Goal: Information Seeking & Learning: Compare options

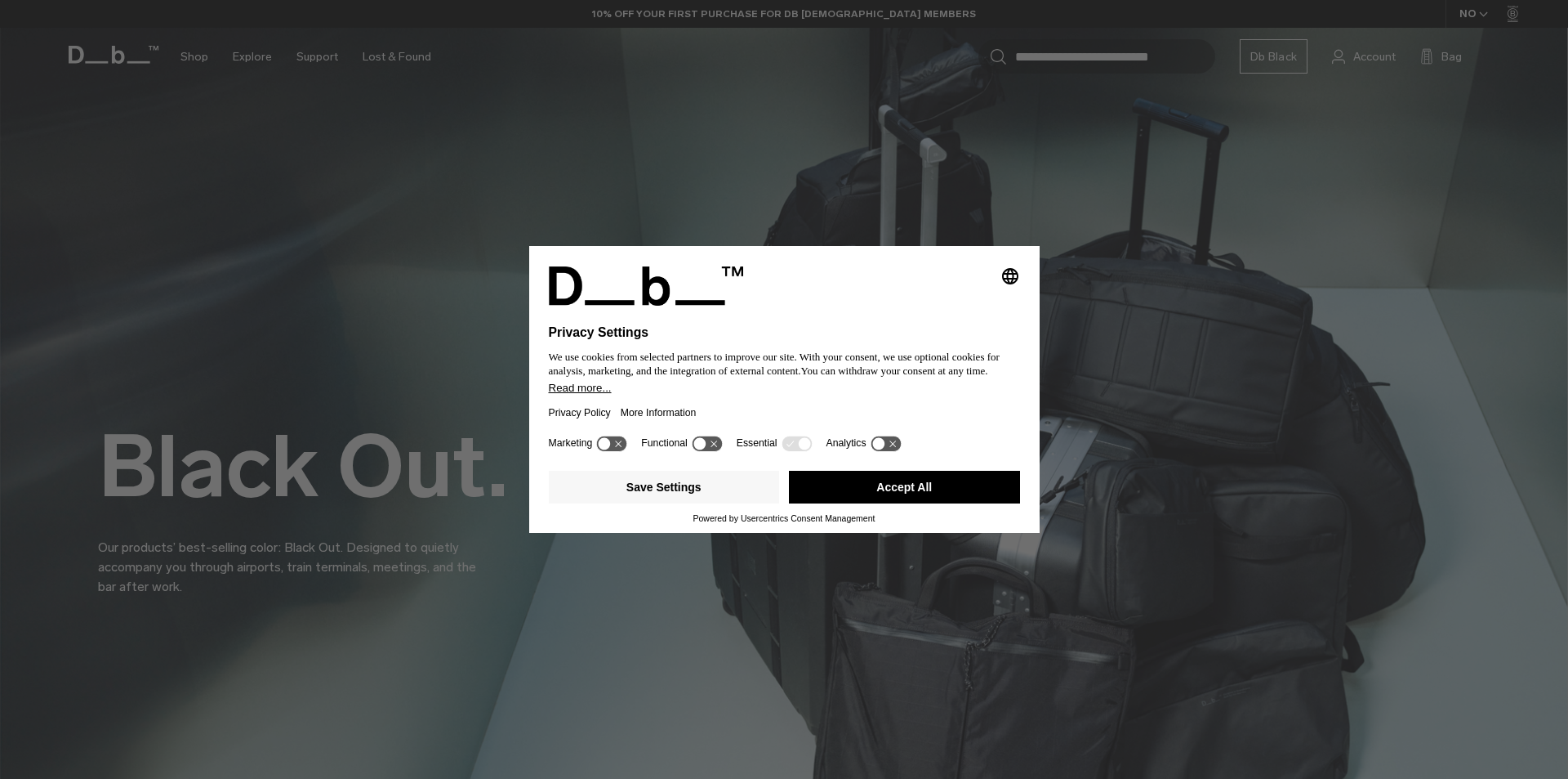
click at [889, 482] on button "Accept All" at bounding box center [904, 487] width 231 height 32
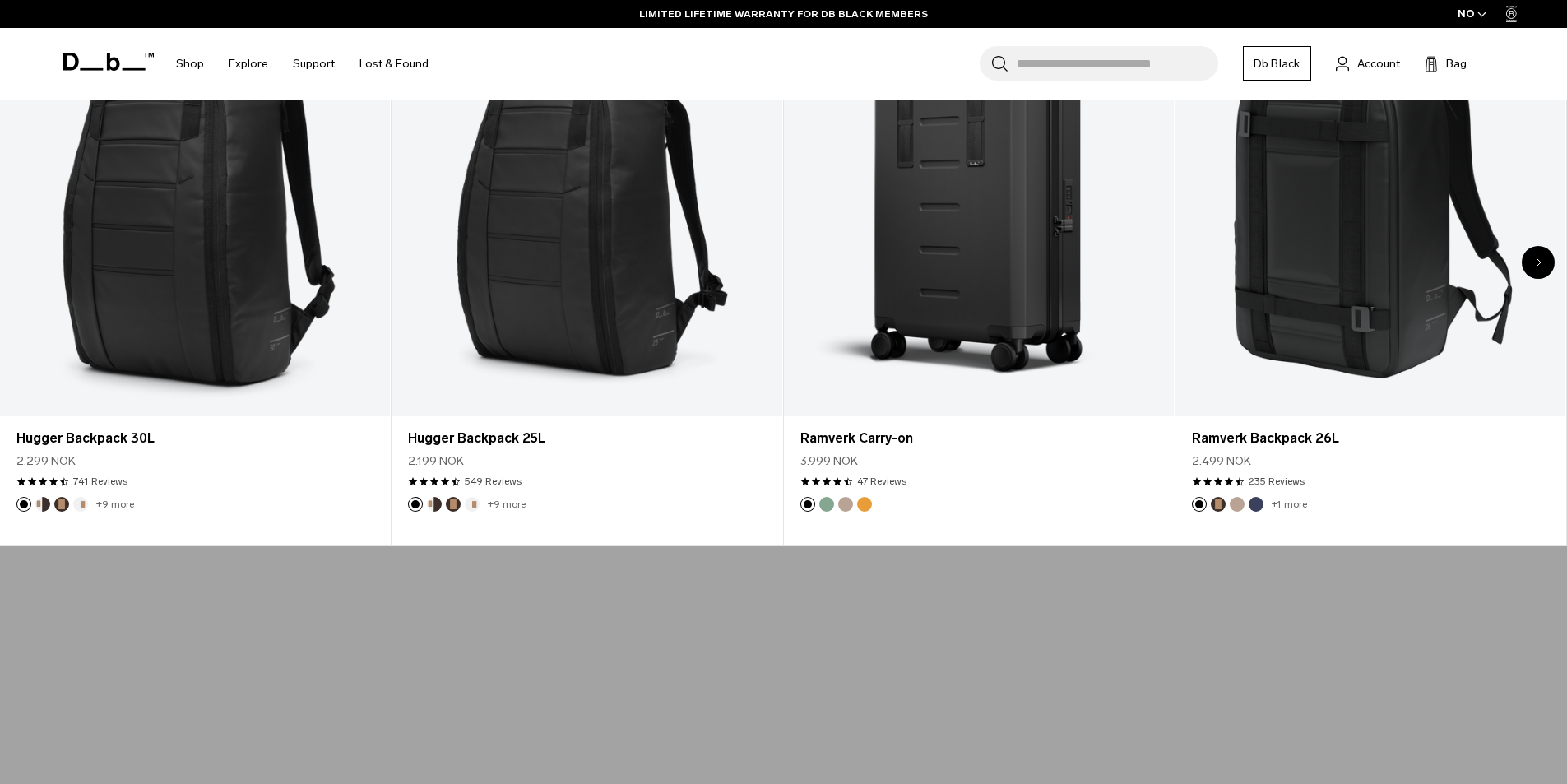
scroll to position [986, 0]
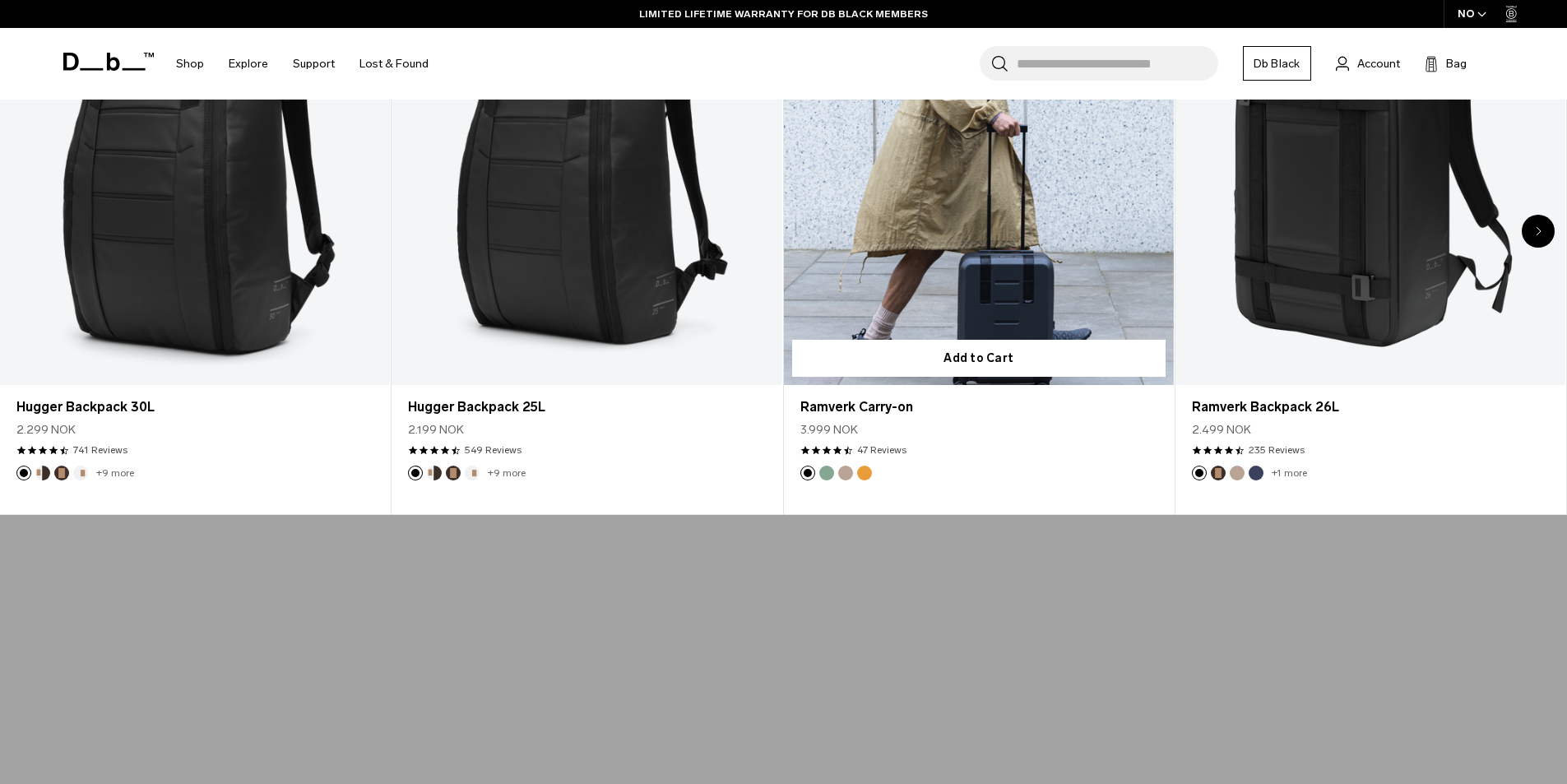
click at [982, 302] on link "Ramverk Carry-on" at bounding box center [979, 169] width 389 height 434
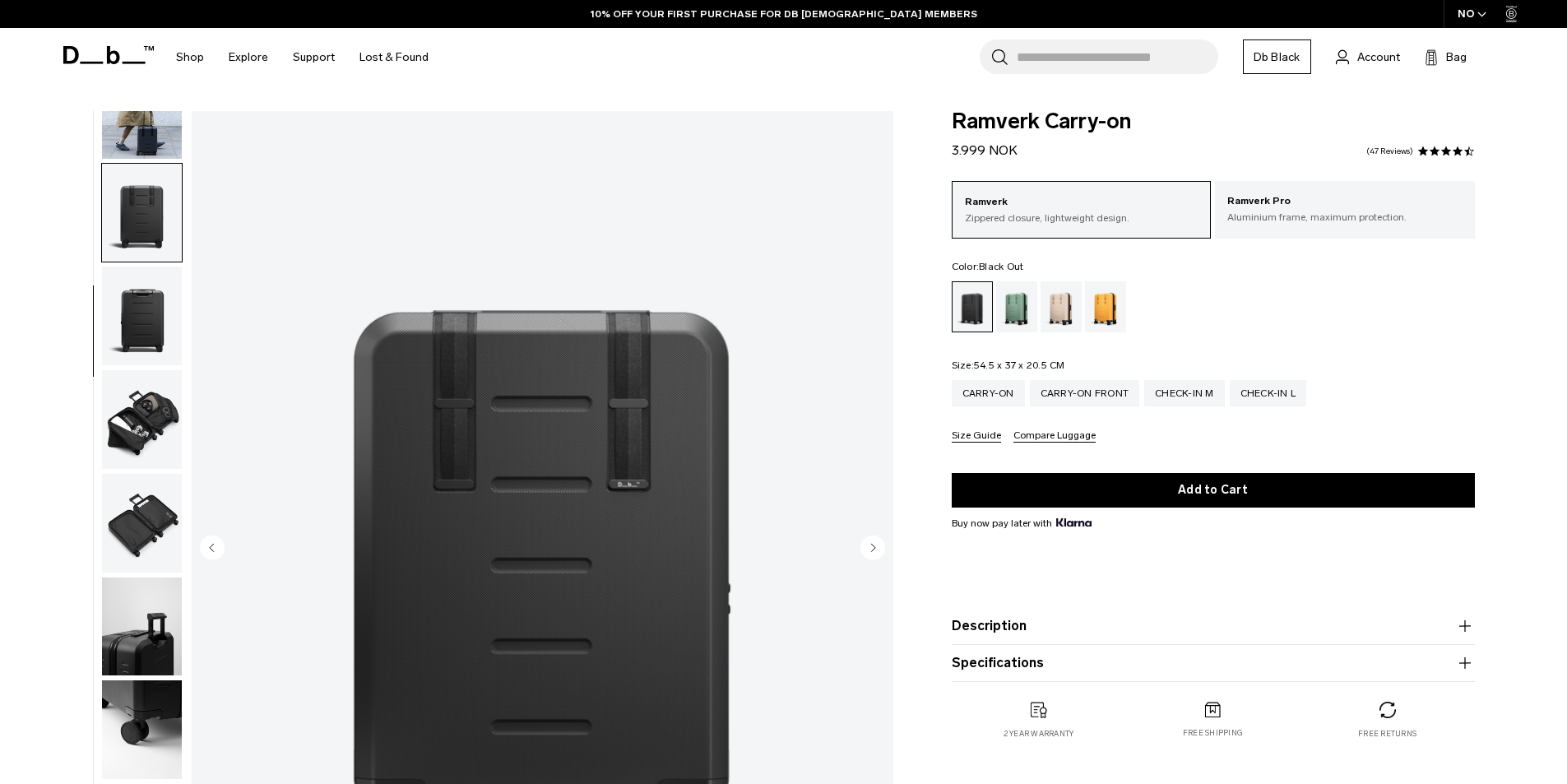
click at [139, 409] on img "button" at bounding box center [142, 419] width 80 height 99
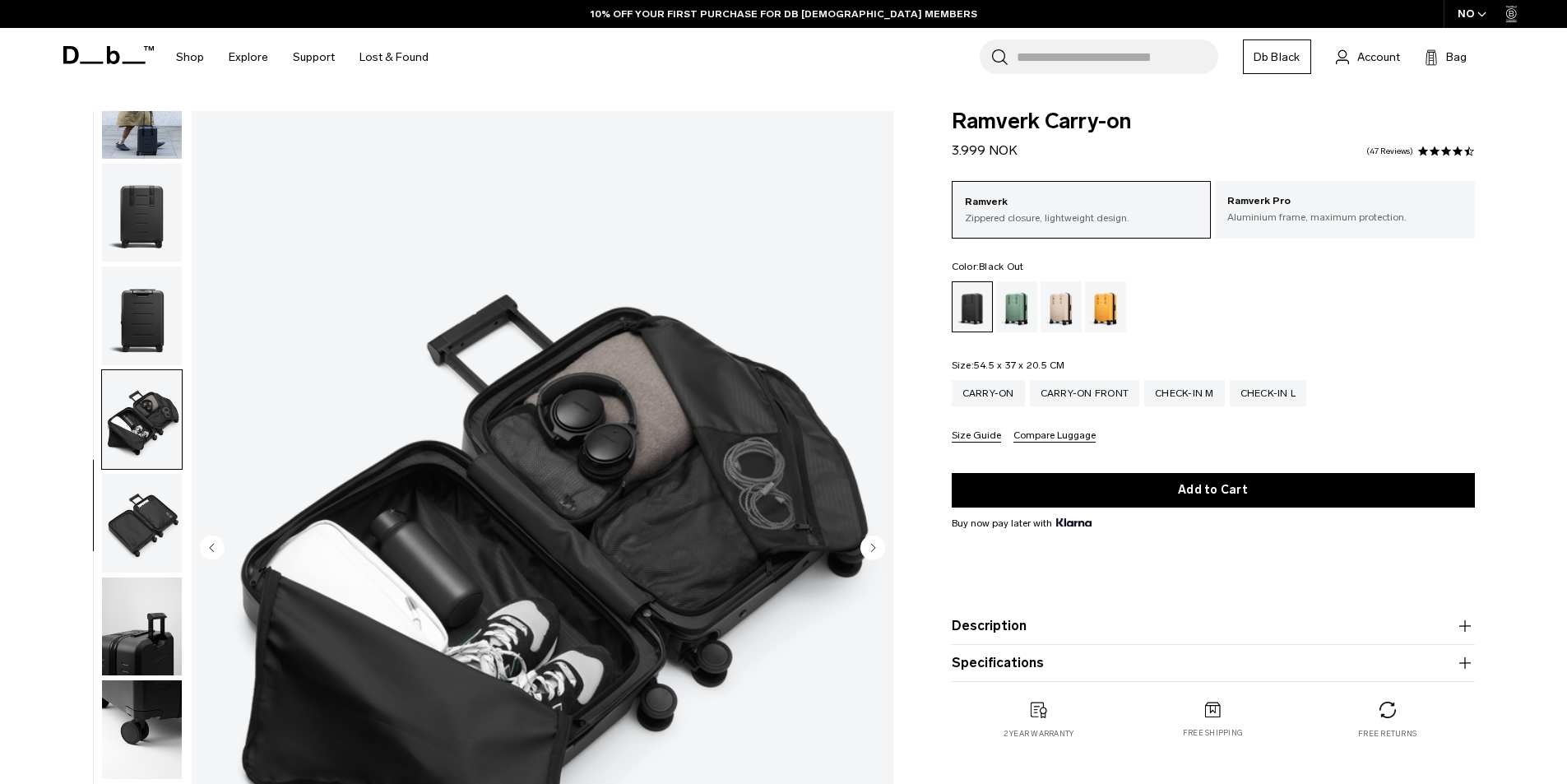
click at [135, 514] on img "button" at bounding box center [142, 523] width 80 height 99
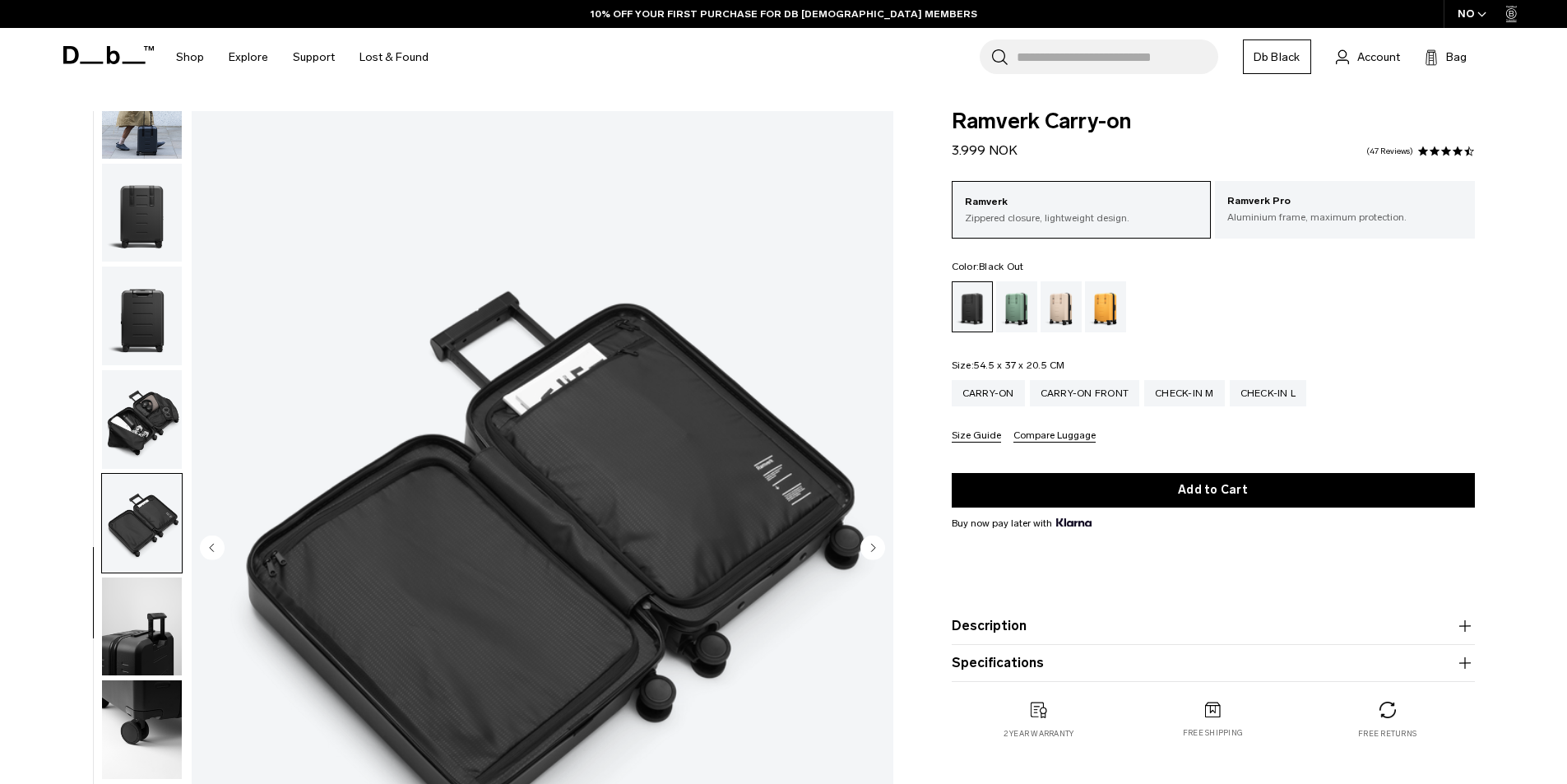
click at [154, 606] on img "button" at bounding box center [142, 626] width 80 height 99
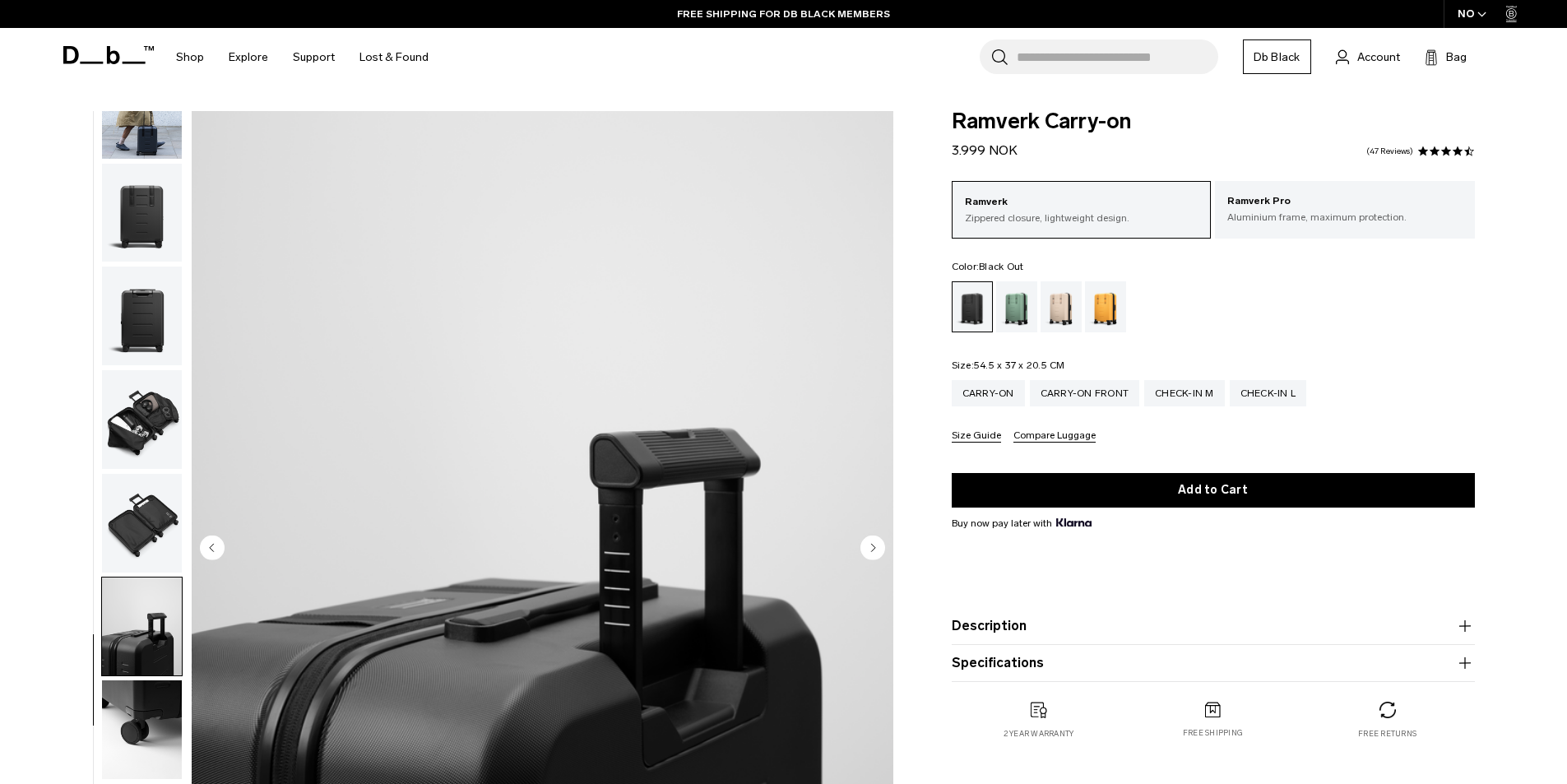
click at [168, 689] on img "button" at bounding box center [142, 729] width 80 height 99
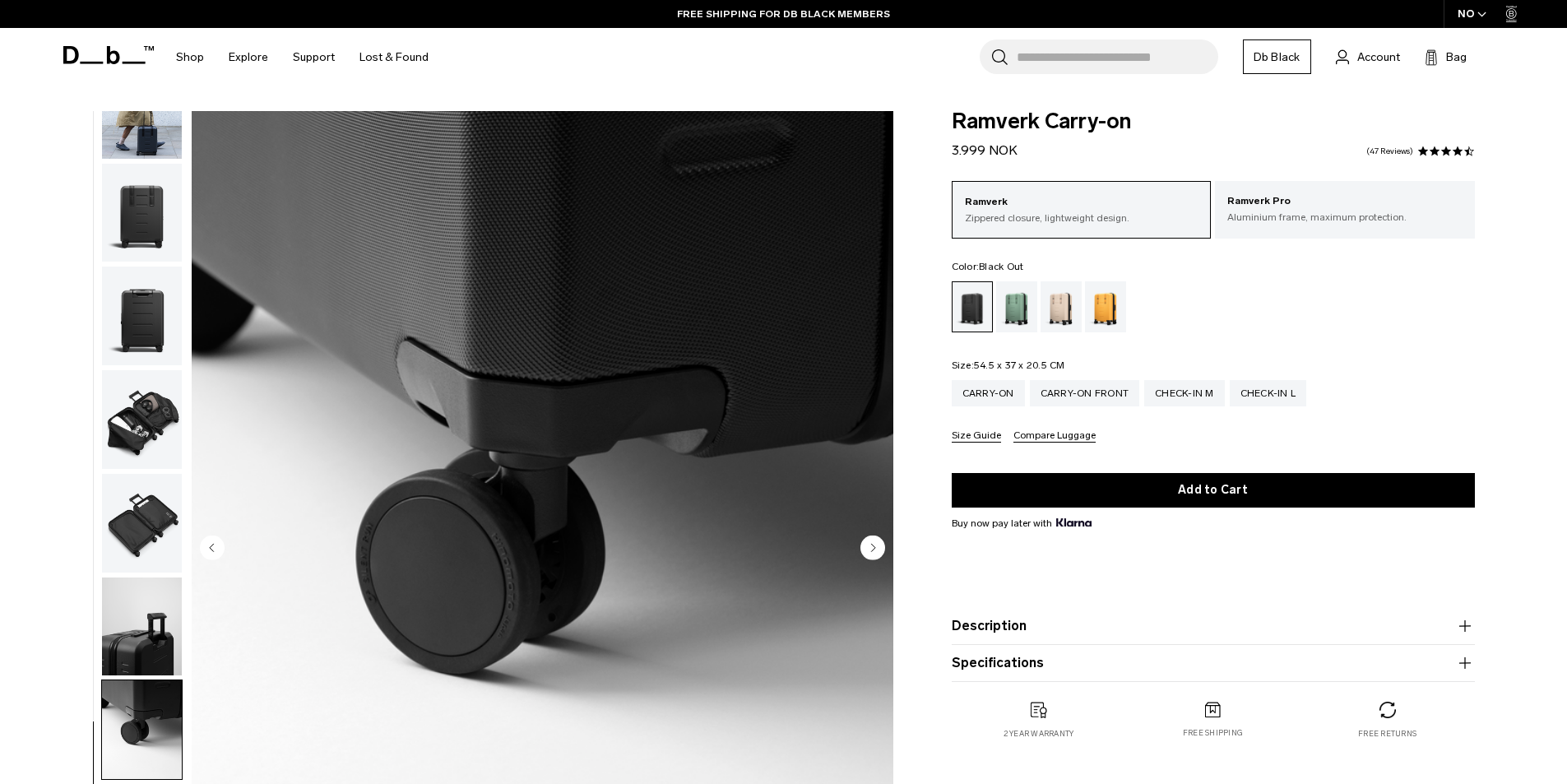
click at [156, 740] on img "button" at bounding box center [142, 729] width 80 height 99
click at [127, 485] on img "button" at bounding box center [142, 523] width 80 height 99
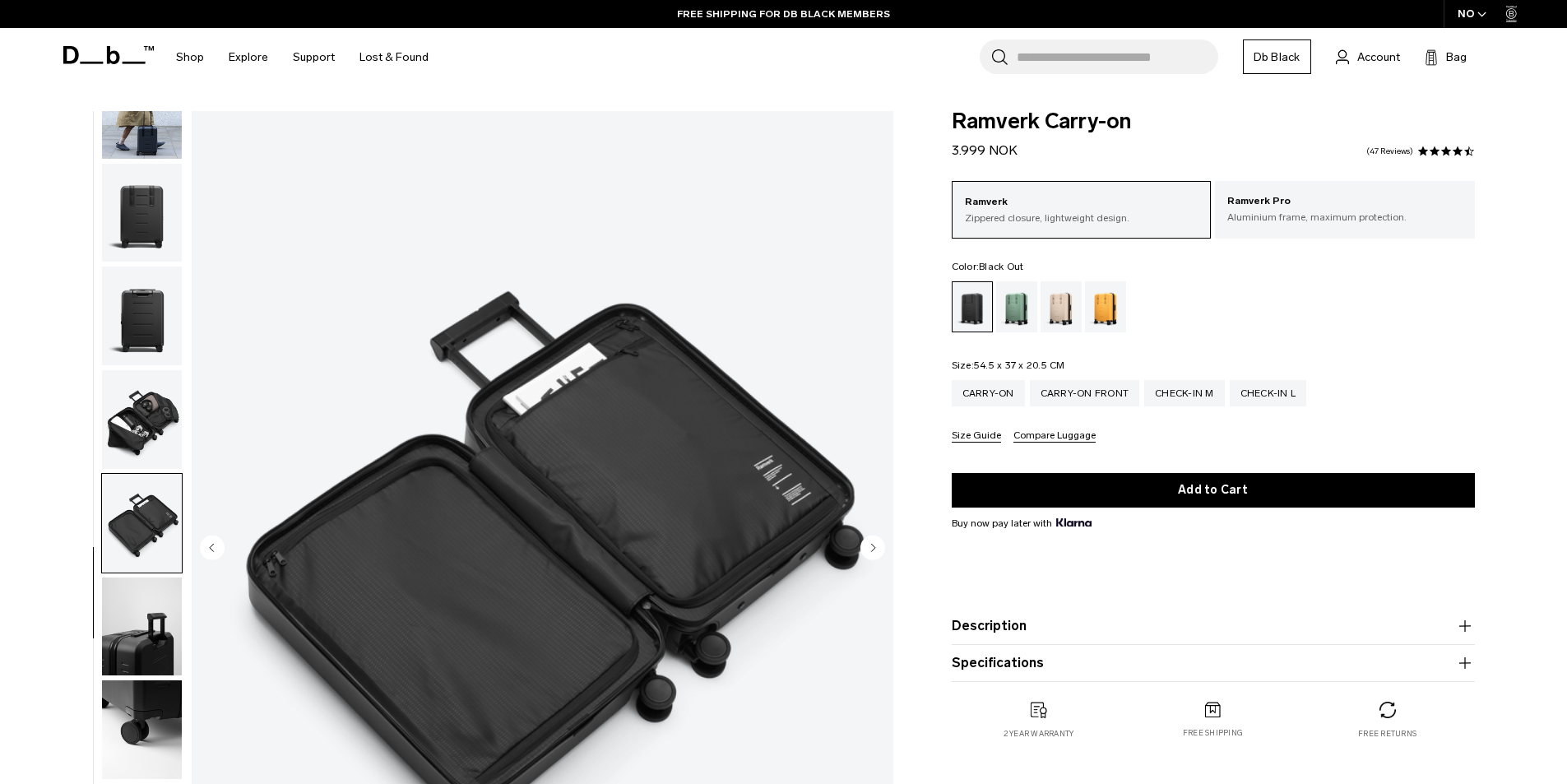
click at [141, 393] on img "button" at bounding box center [142, 419] width 80 height 99
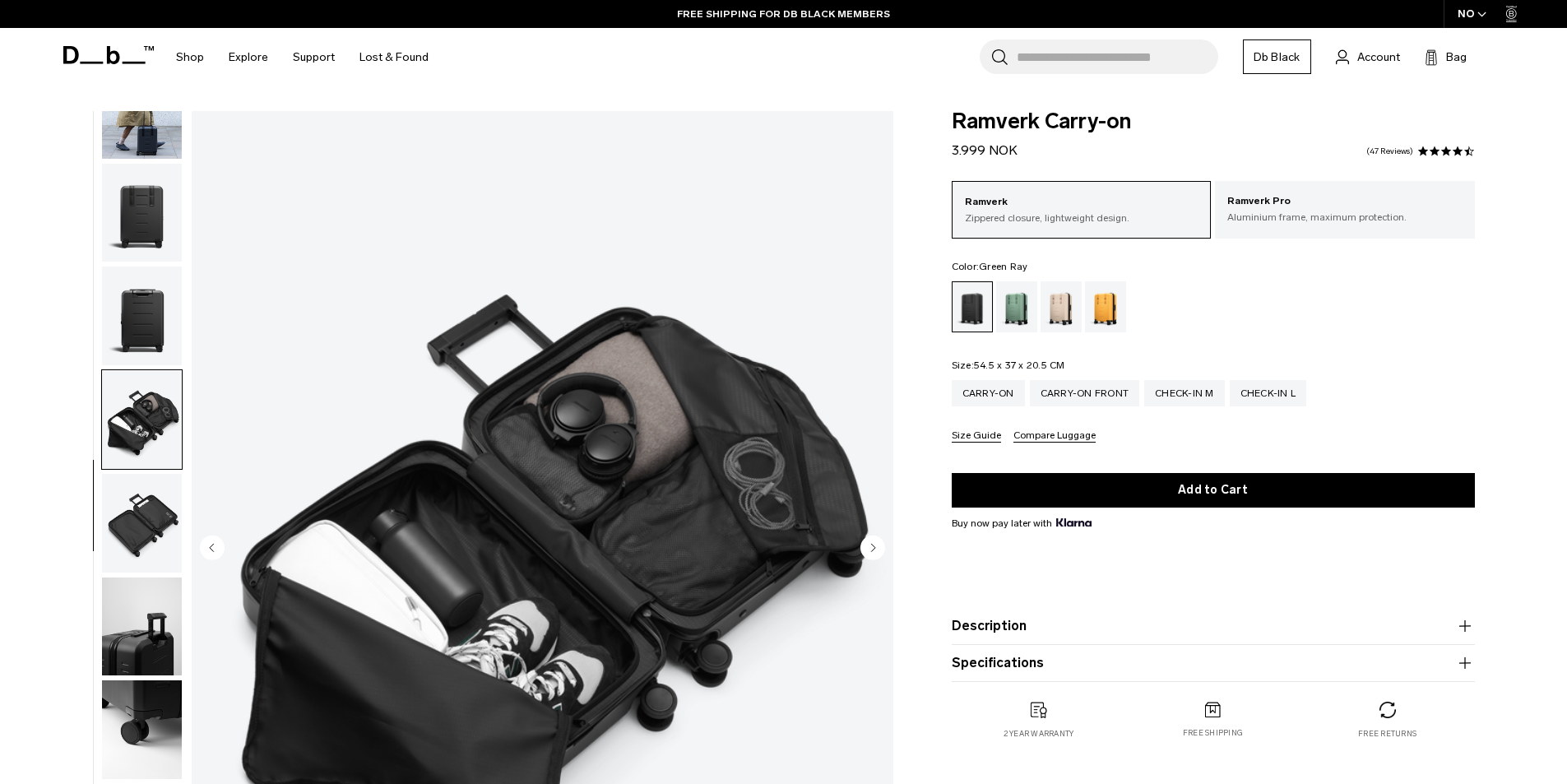
click at [1021, 309] on div "Green Ray" at bounding box center [1017, 307] width 42 height 51
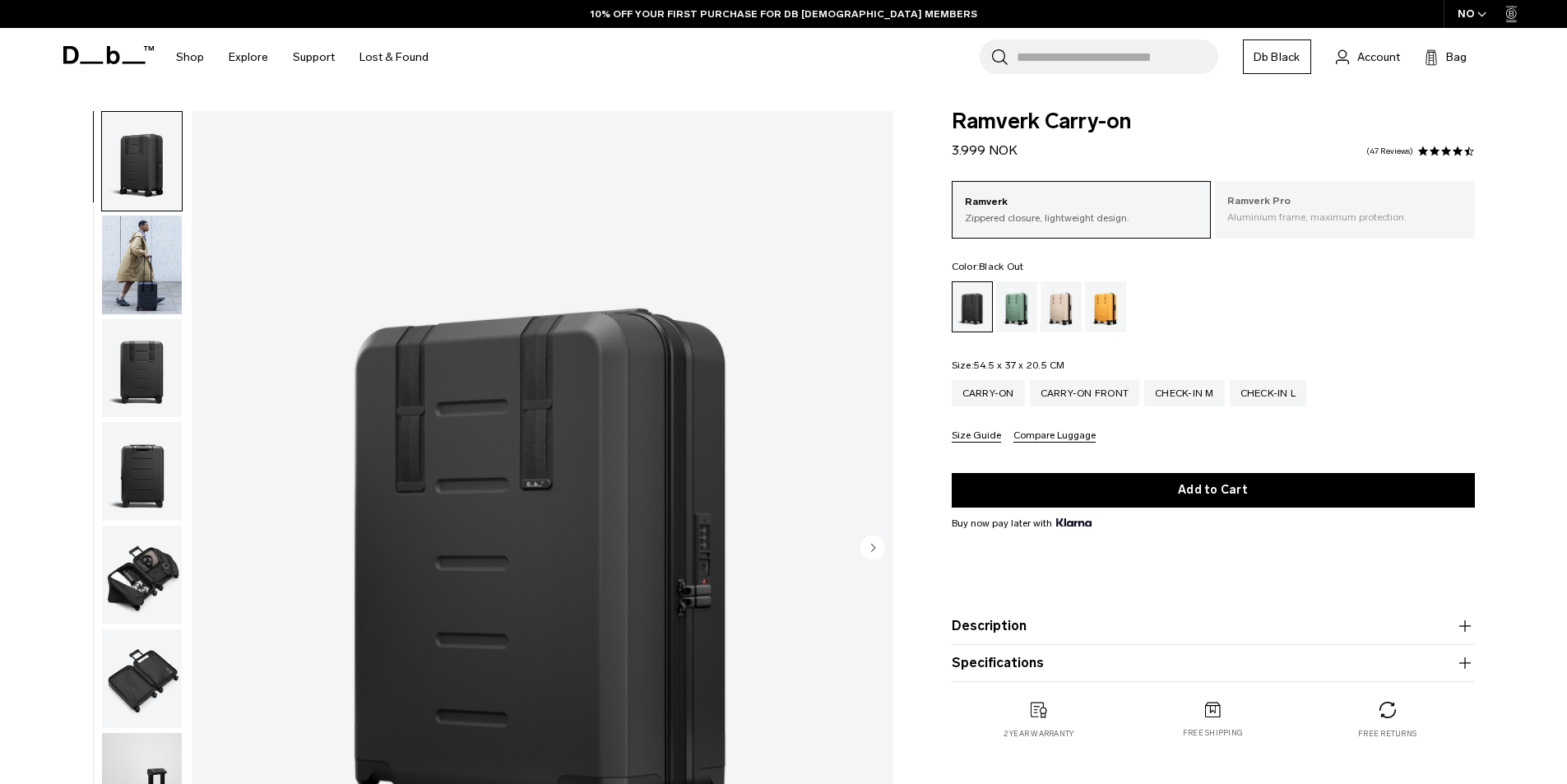
click at [1275, 196] on p "Ramverk Pro" at bounding box center [1345, 201] width 235 height 16
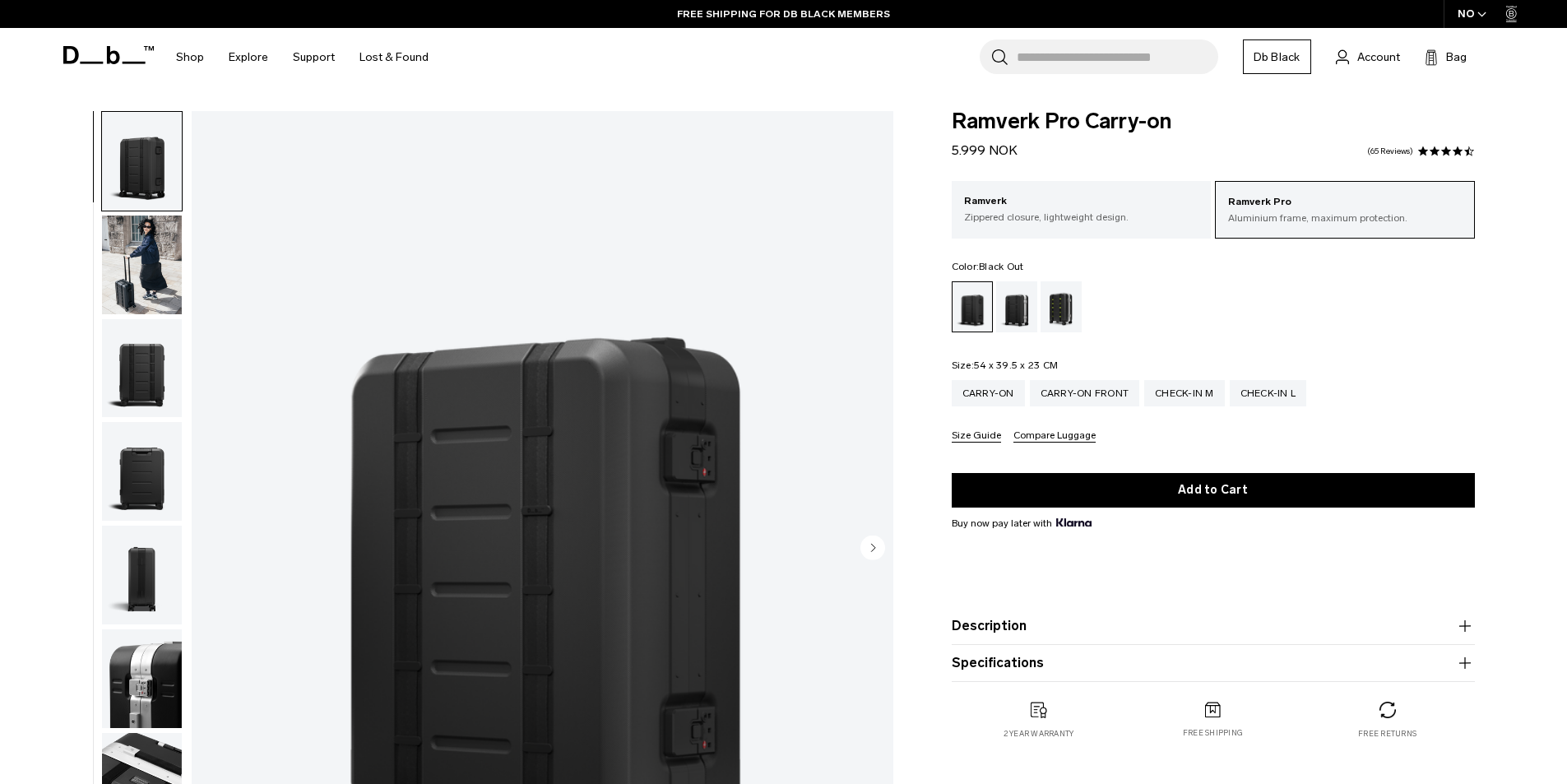
click at [1121, 239] on div "Ramverk Pro Aluminium frame, maximum protection. Ramverk Zippered closure, ligh…" at bounding box center [1213, 311] width 523 height 261
click at [1122, 227] on div "Ramverk Zippered closure, lightweight design." at bounding box center [1081, 209] width 260 height 56
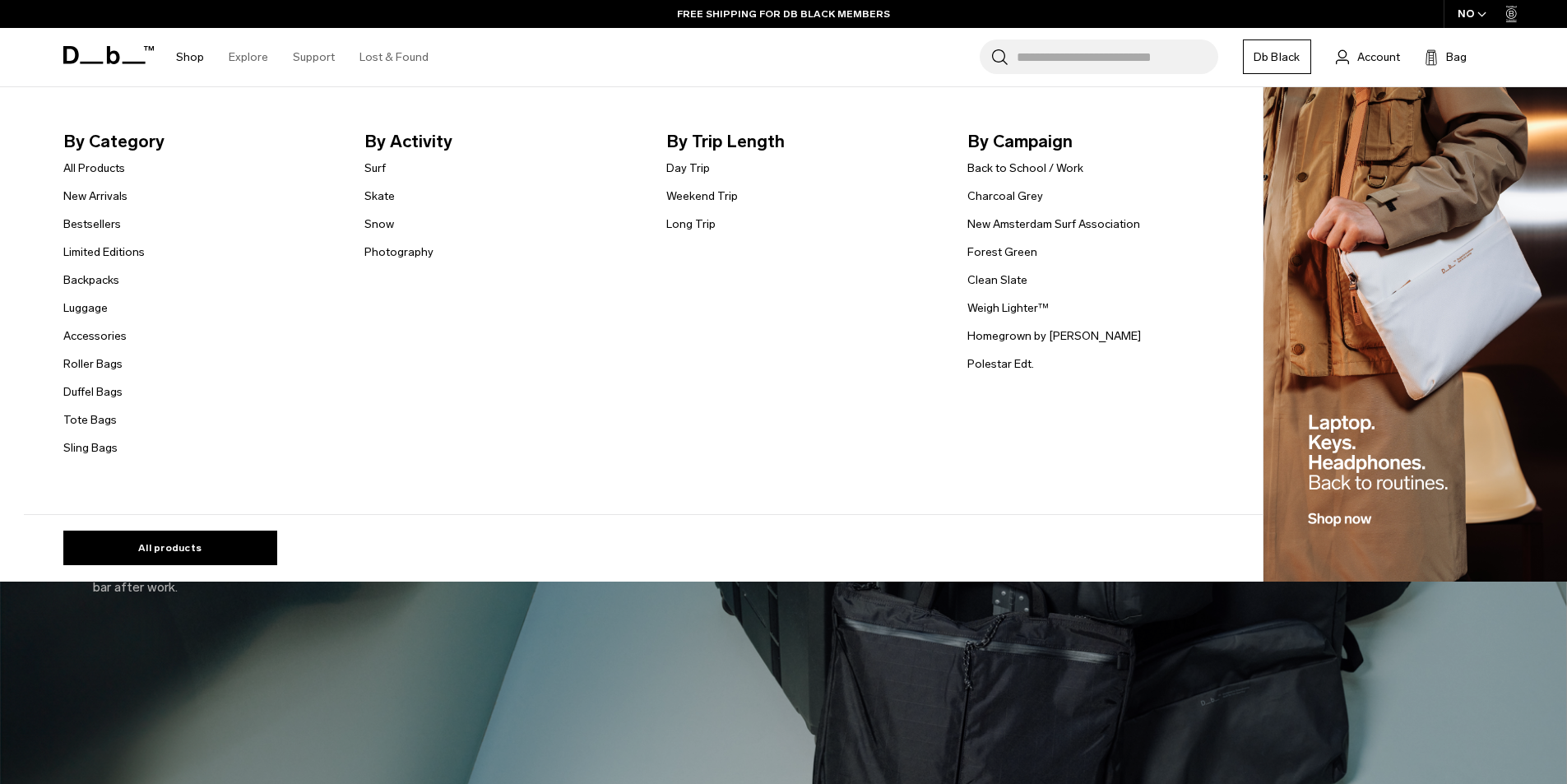
click at [182, 63] on link "Shop" at bounding box center [190, 57] width 28 height 58
